Goal: Task Accomplishment & Management: Manage account settings

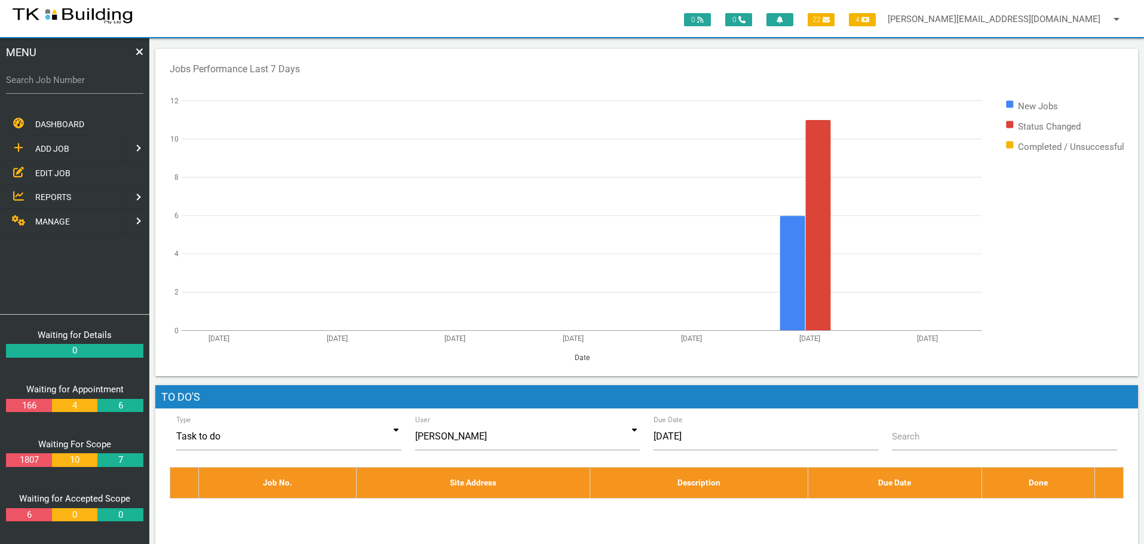
click at [48, 84] on label "Search Job Number" at bounding box center [74, 80] width 137 height 14
click at [48, 84] on input "Search Job Number" at bounding box center [74, 79] width 137 height 27
type input "28118"
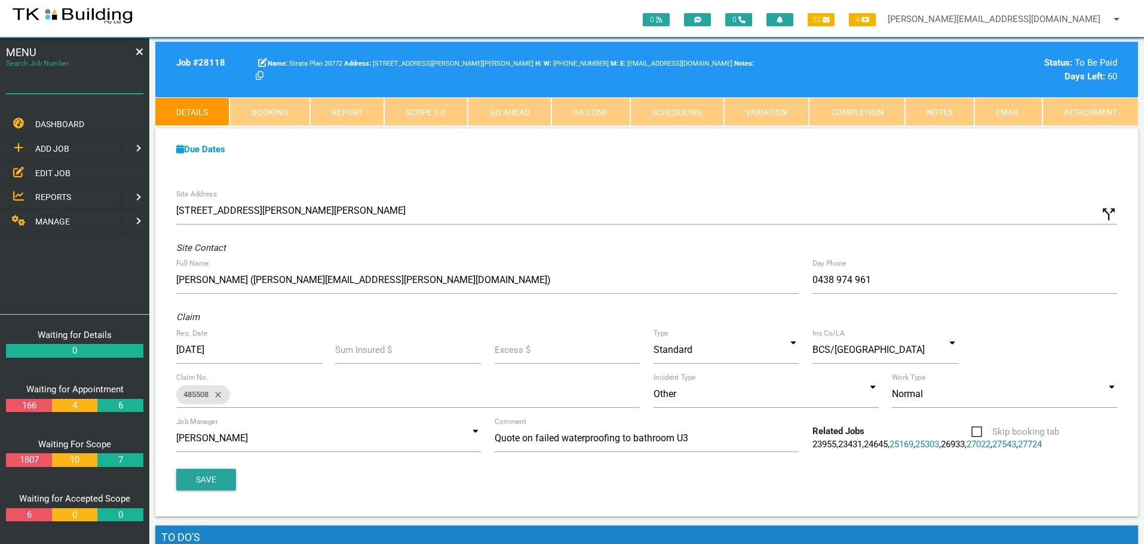
click at [64, 88] on input "Search Job Number" at bounding box center [74, 79] width 137 height 27
type input "28108"
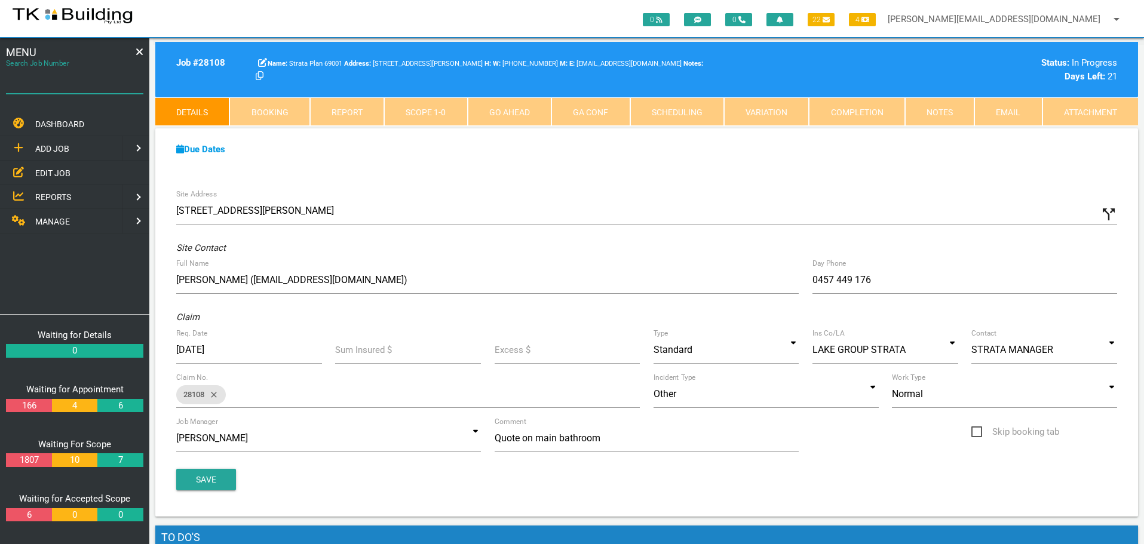
click at [83, 90] on input "Search Job Number" at bounding box center [74, 79] width 137 height 27
type input "28117"
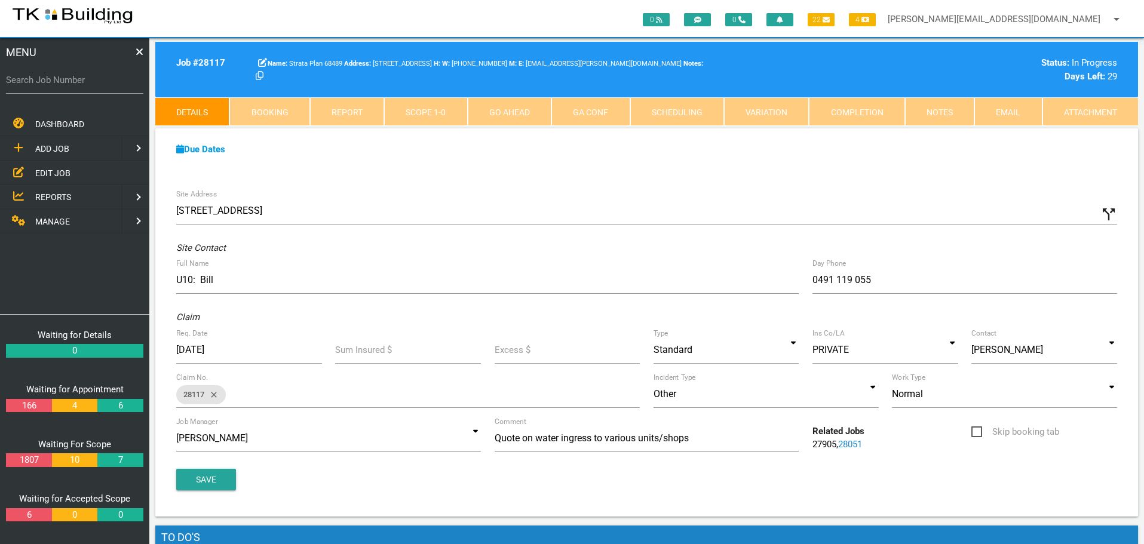
click at [54, 169] on span "EDIT JOB" at bounding box center [52, 173] width 35 height 10
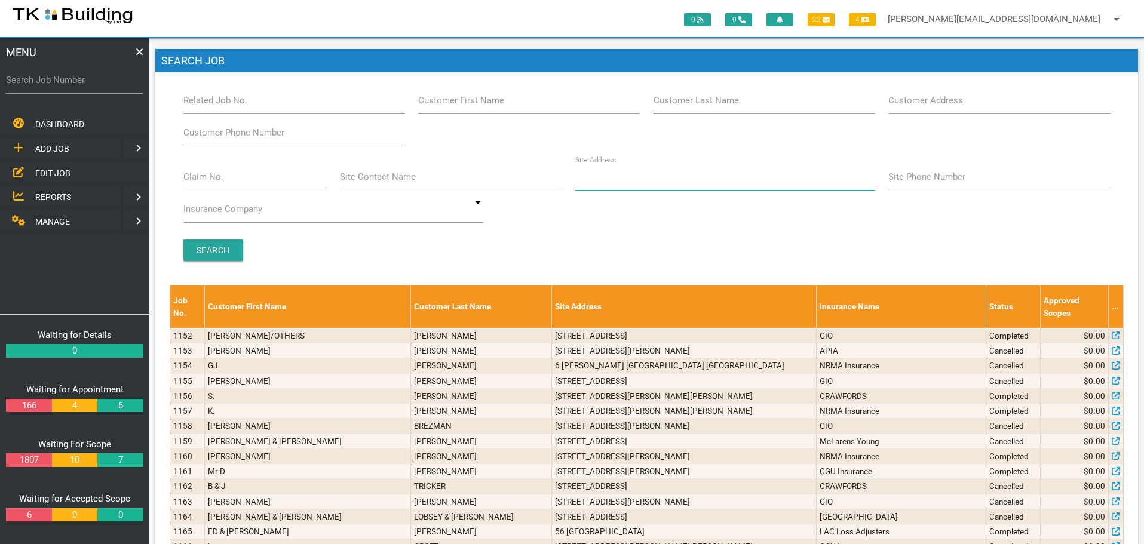
click at [612, 185] on input "Site Address" at bounding box center [725, 176] width 300 height 27
type input "FURRACABAD"
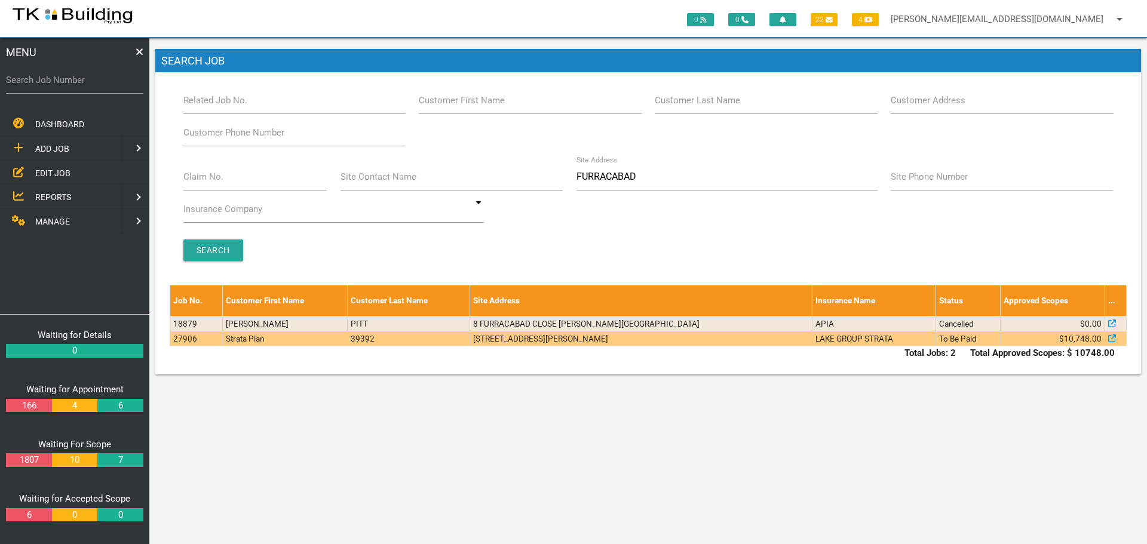
click at [720, 340] on td "[STREET_ADDRESS][PERSON_NAME]" at bounding box center [641, 338] width 342 height 15
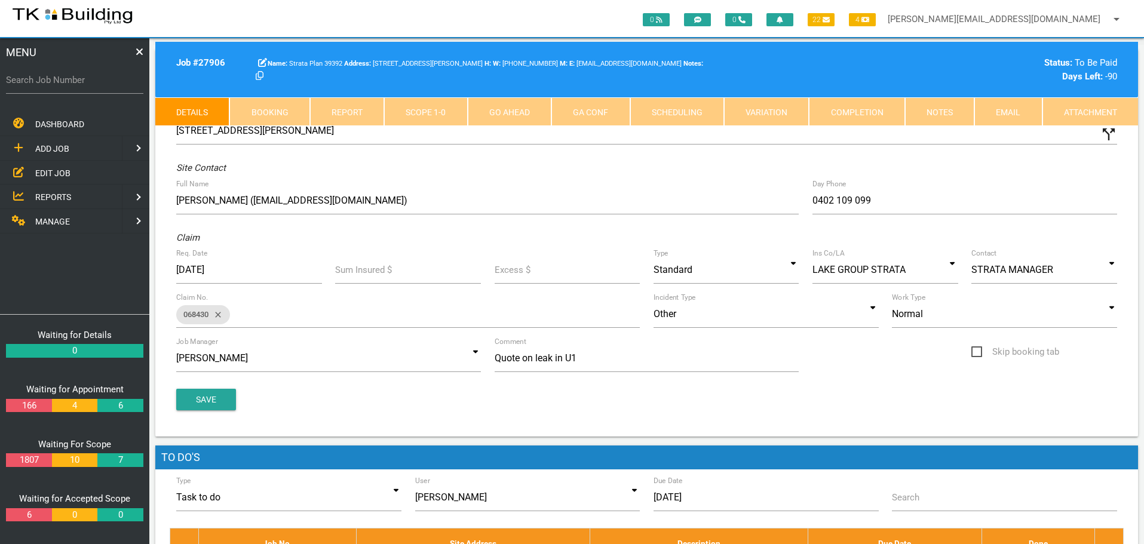
click at [441, 116] on link "Scope 1 - 0" at bounding box center [425, 111] width 83 height 29
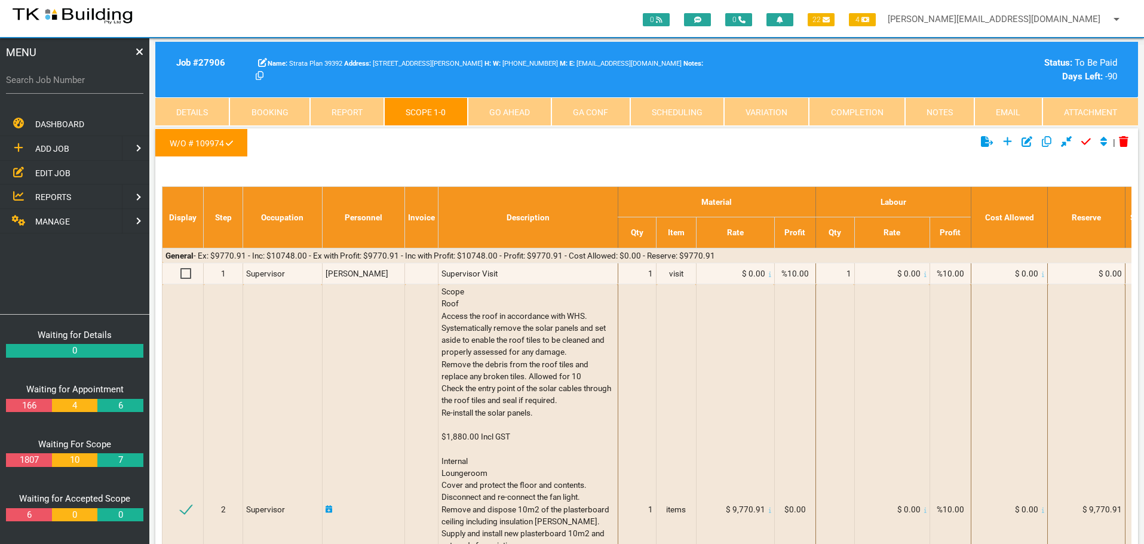
click at [934, 114] on link "Notes" at bounding box center [939, 111] width 69 height 29
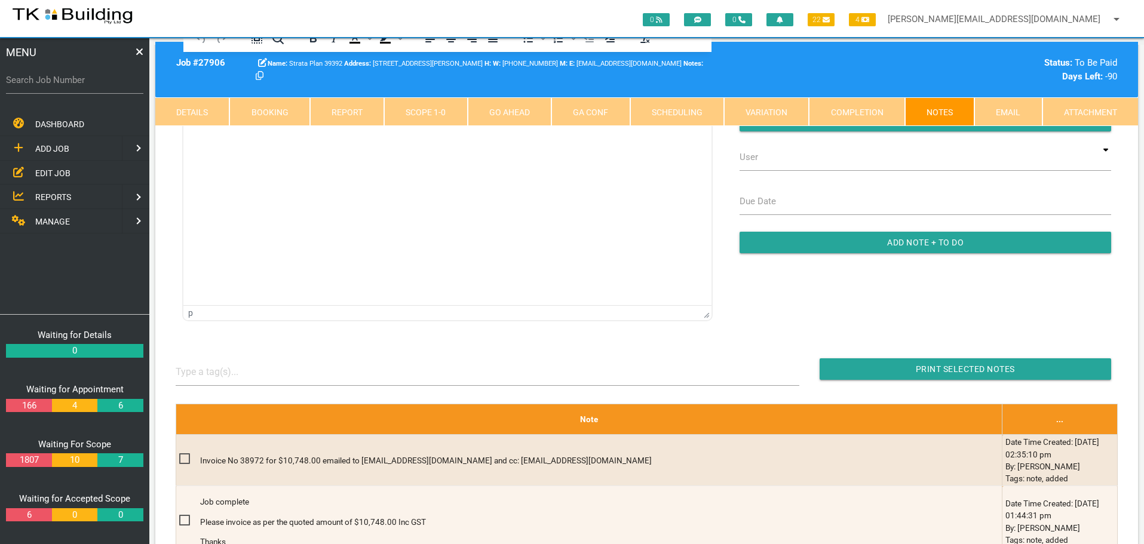
click at [435, 106] on link "Scope 1 - 0" at bounding box center [425, 111] width 83 height 29
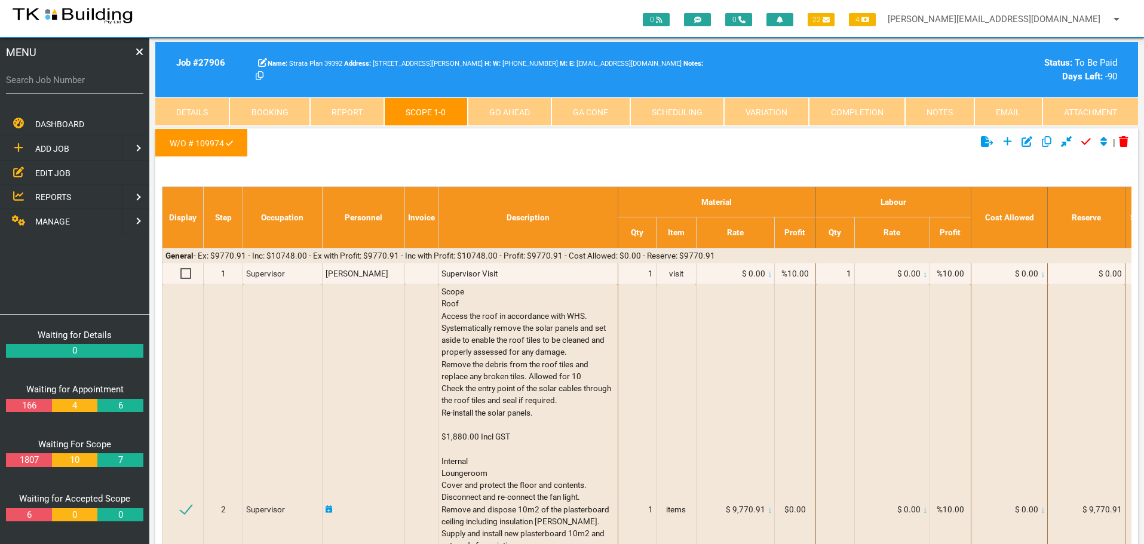
click at [930, 109] on link "Notes" at bounding box center [939, 111] width 69 height 29
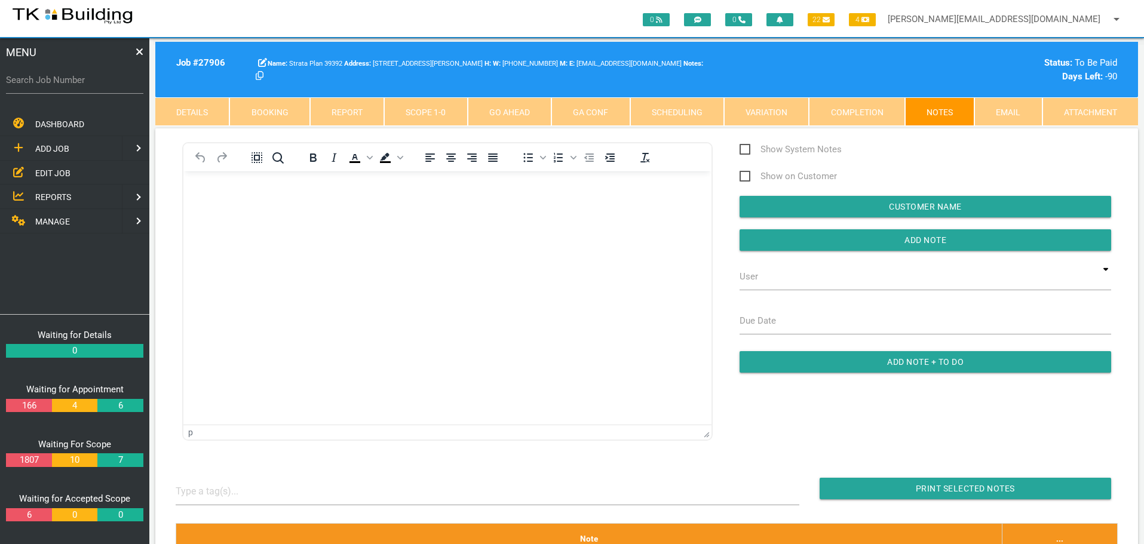
click at [187, 112] on link "Details" at bounding box center [192, 111] width 74 height 29
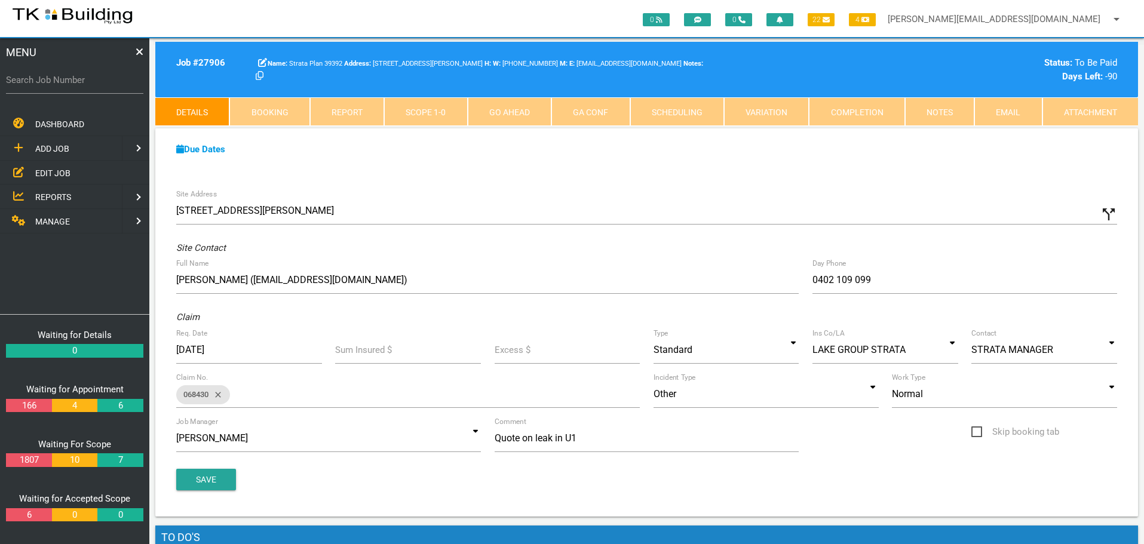
click at [935, 114] on link "Notes" at bounding box center [939, 111] width 69 height 29
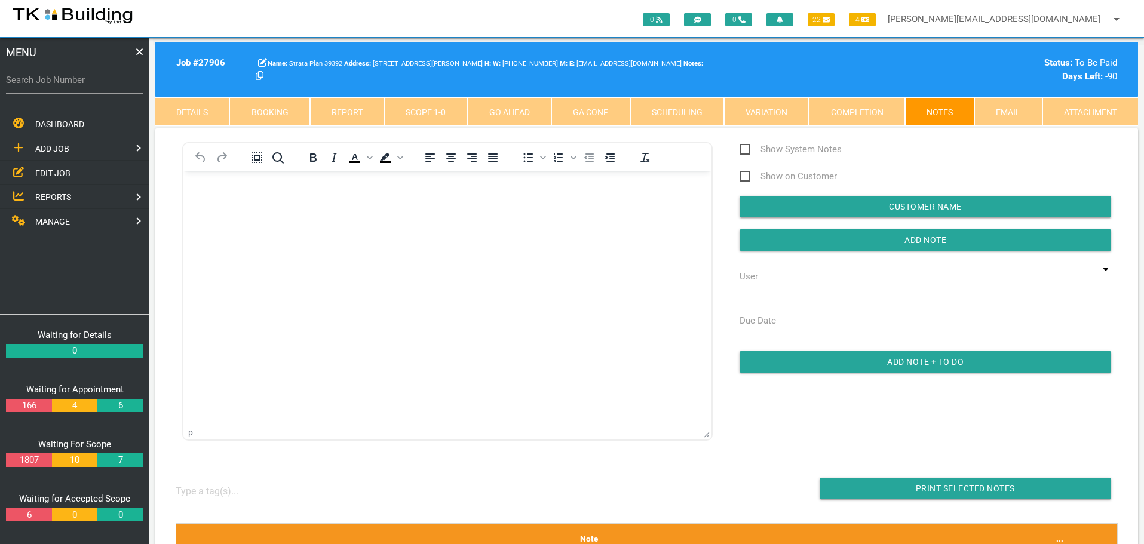
click at [222, 200] on body "Rich Text Area. Press ALT-0 for help." at bounding box center [447, 205] width 528 height 39
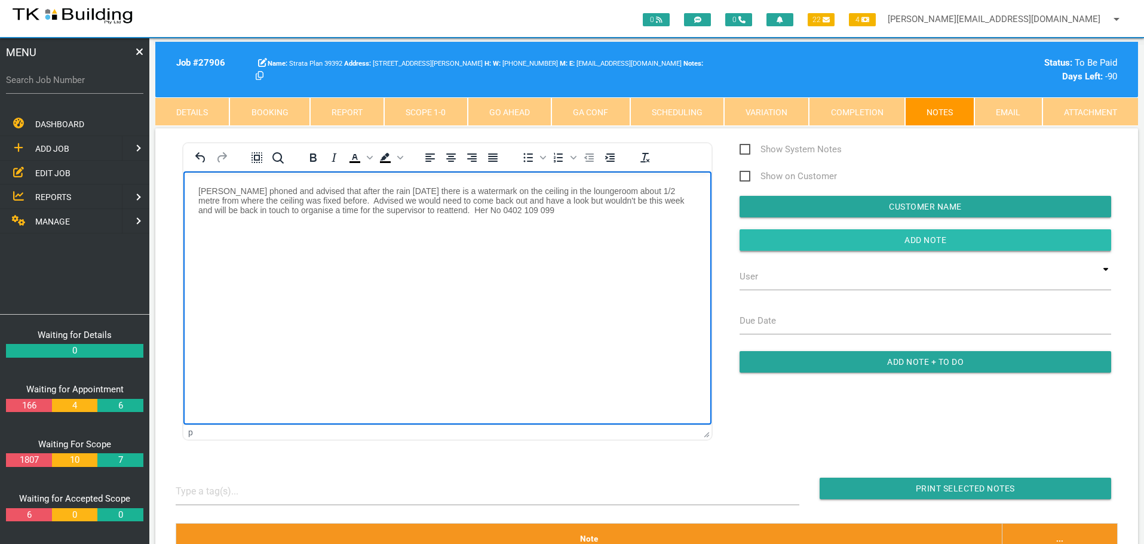
click at [789, 239] on input "Add Note" at bounding box center [924, 239] width 371 height 21
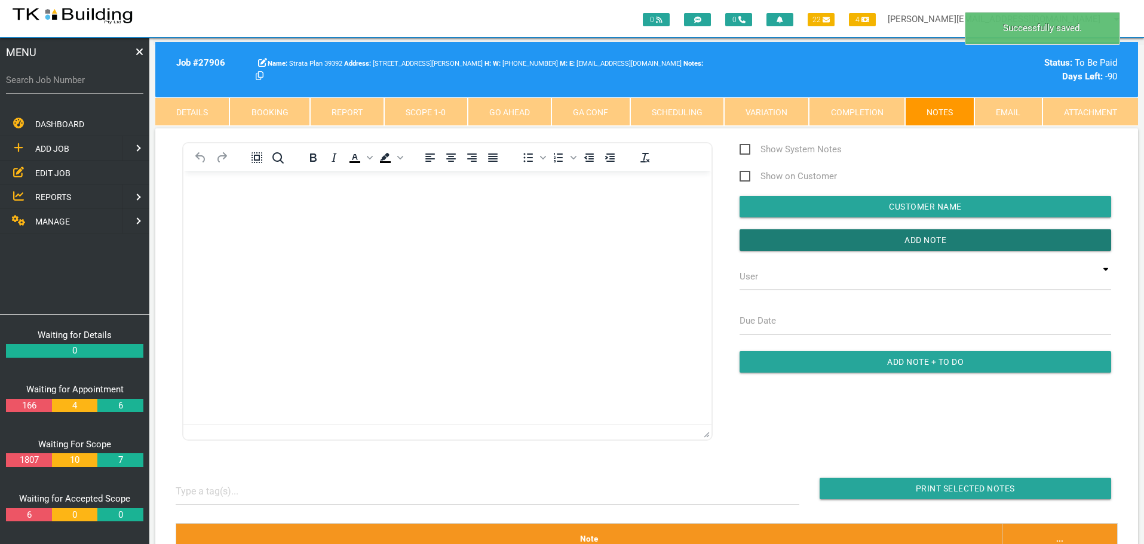
scroll to position [299, 0]
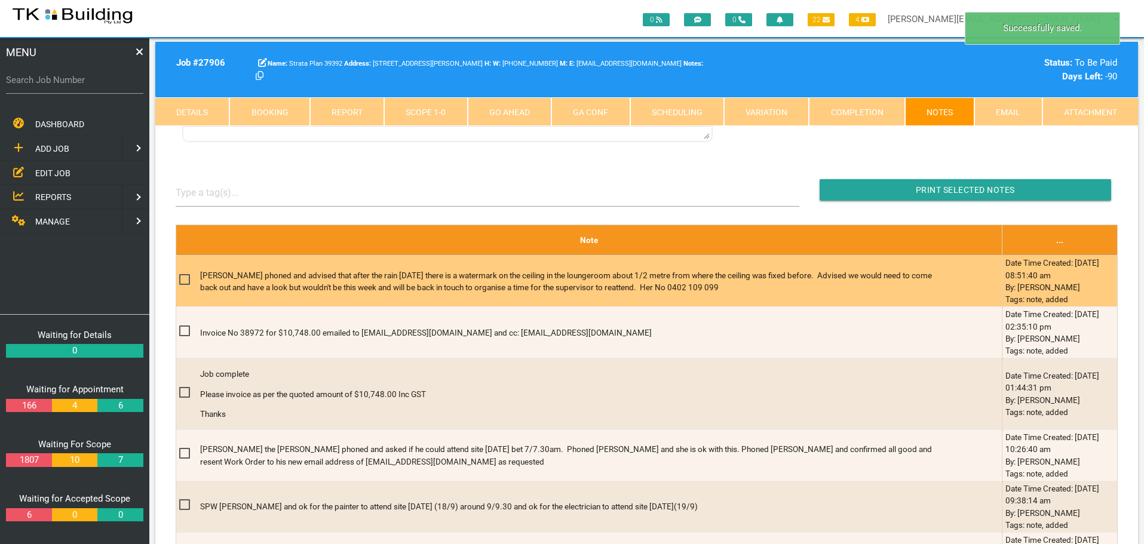
click at [182, 280] on span at bounding box center [189, 279] width 21 height 15
click at [182, 280] on input "checkbox" at bounding box center [183, 276] width 8 height 8
checkbox input "true"
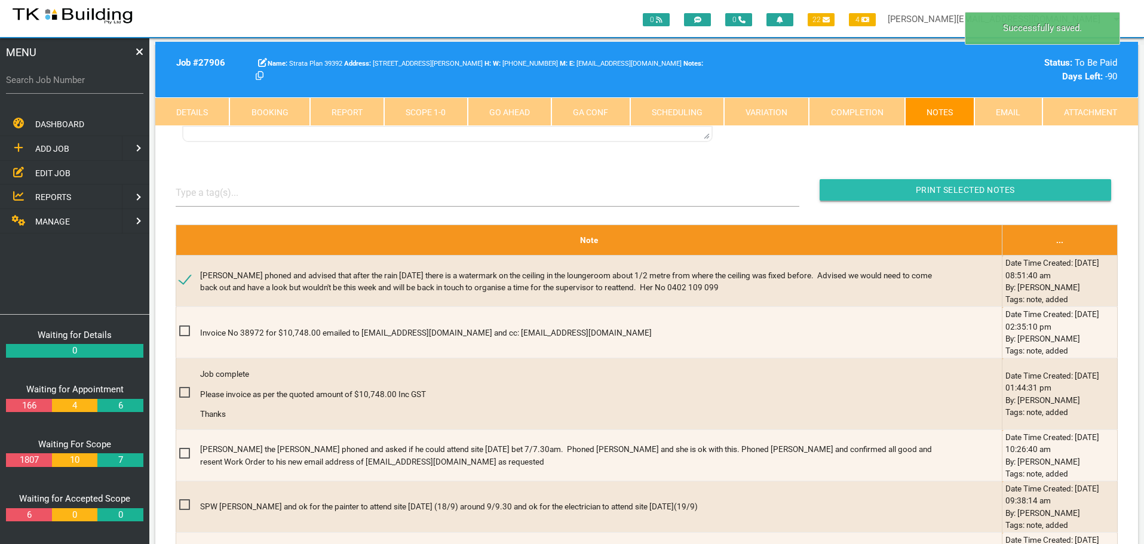
click at [846, 187] on input "Print Selected Notes" at bounding box center [964, 189] width 291 height 21
